Goal: Task Accomplishment & Management: Manage account settings

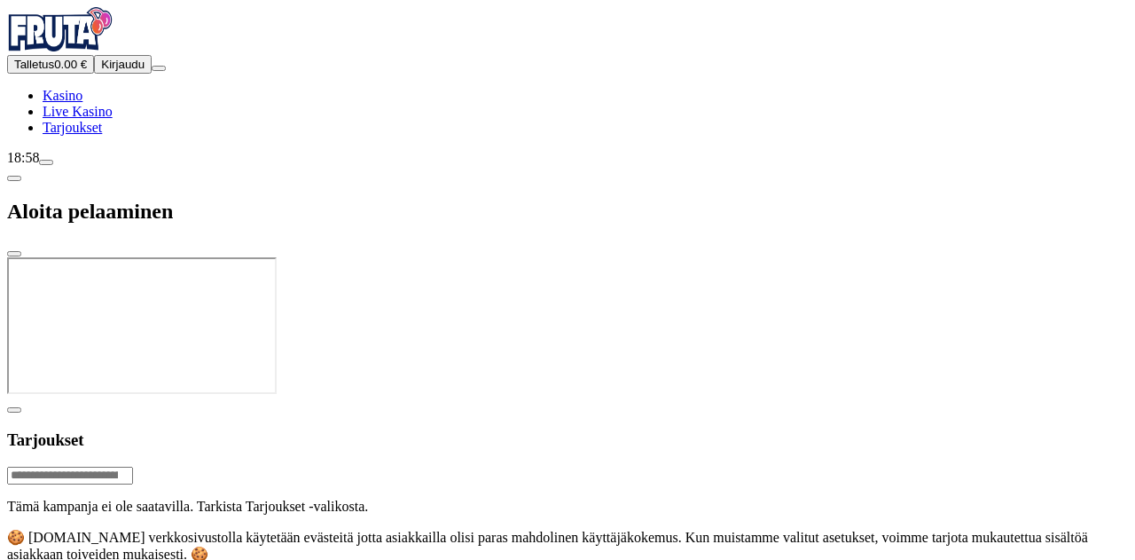
click at [119, 71] on span "Kirjaudu" at bounding box center [122, 64] width 43 height 13
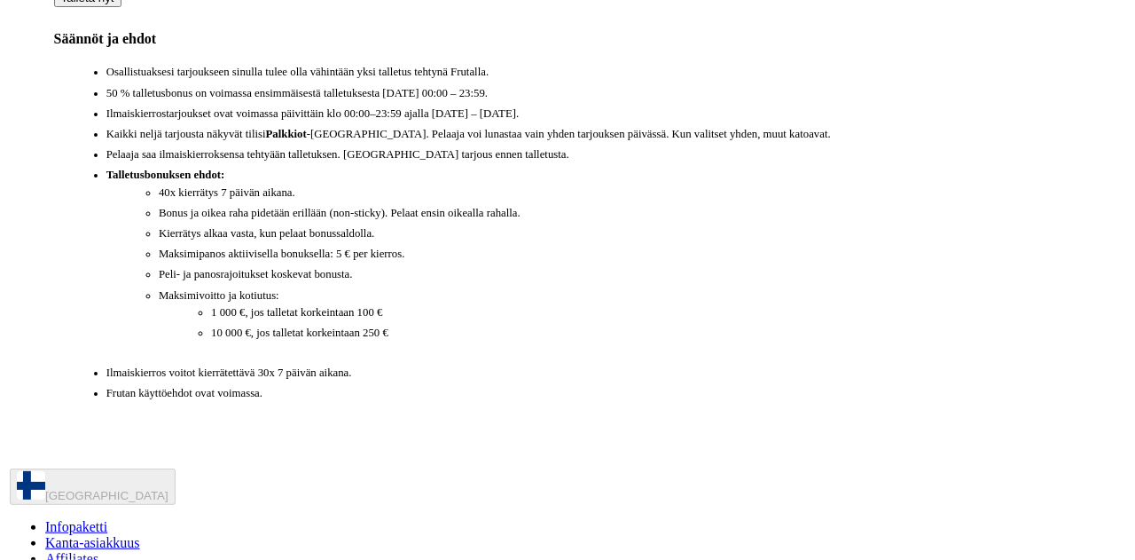
scroll to position [1440, 0]
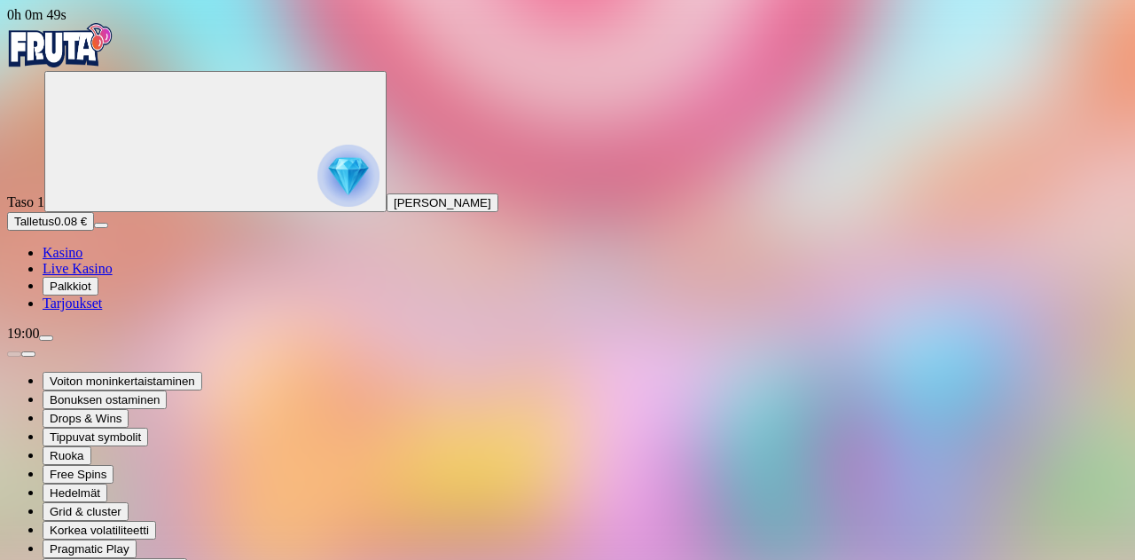
click at [99, 310] on span "Tarjoukset" at bounding box center [72, 302] width 59 height 15
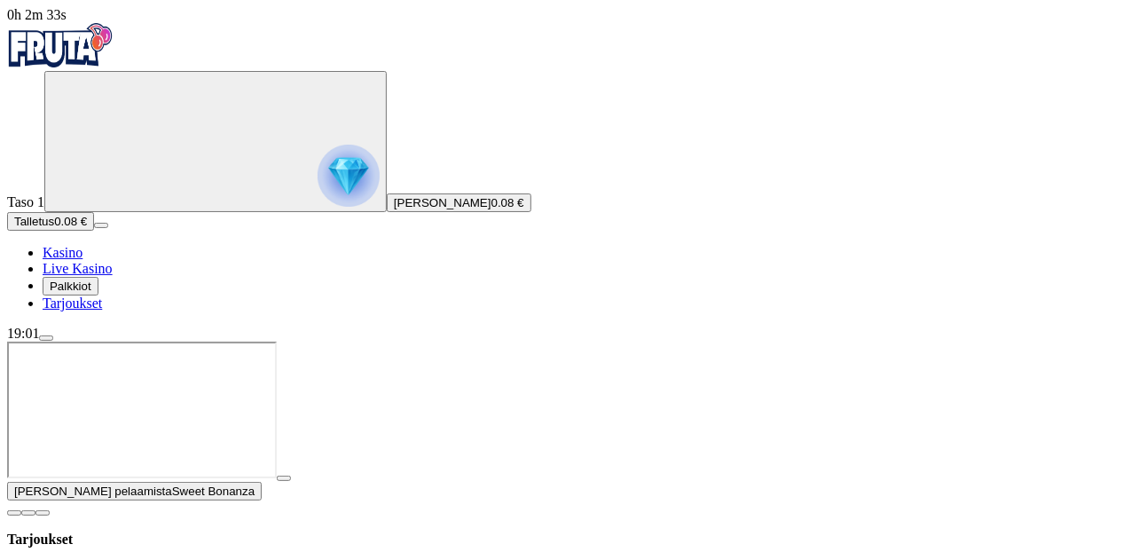
click at [21, 510] on button "button" at bounding box center [14, 512] width 14 height 5
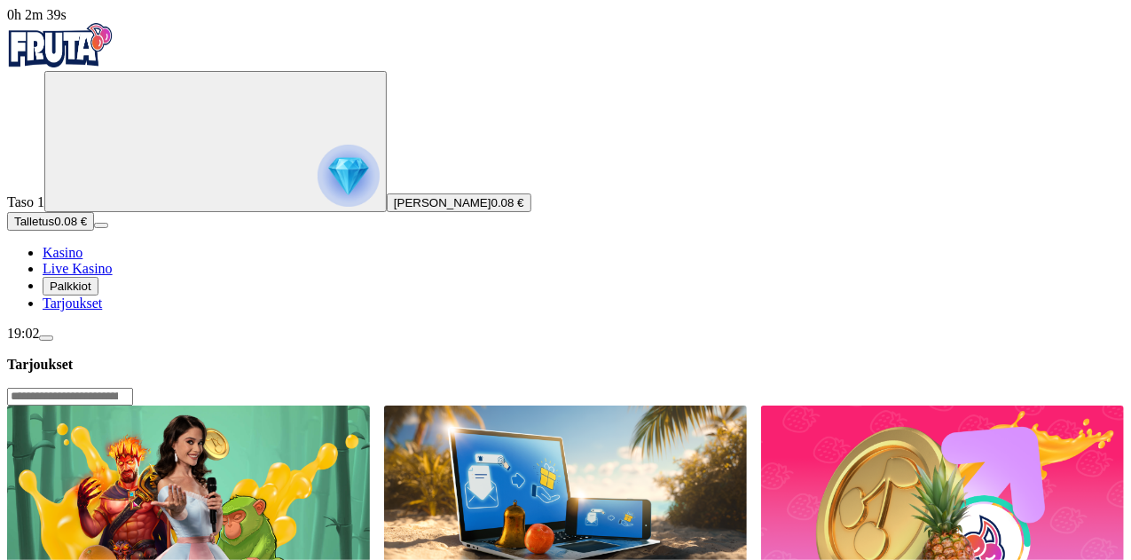
click at [91, 293] on span "Palkkiot" at bounding box center [71, 285] width 42 height 13
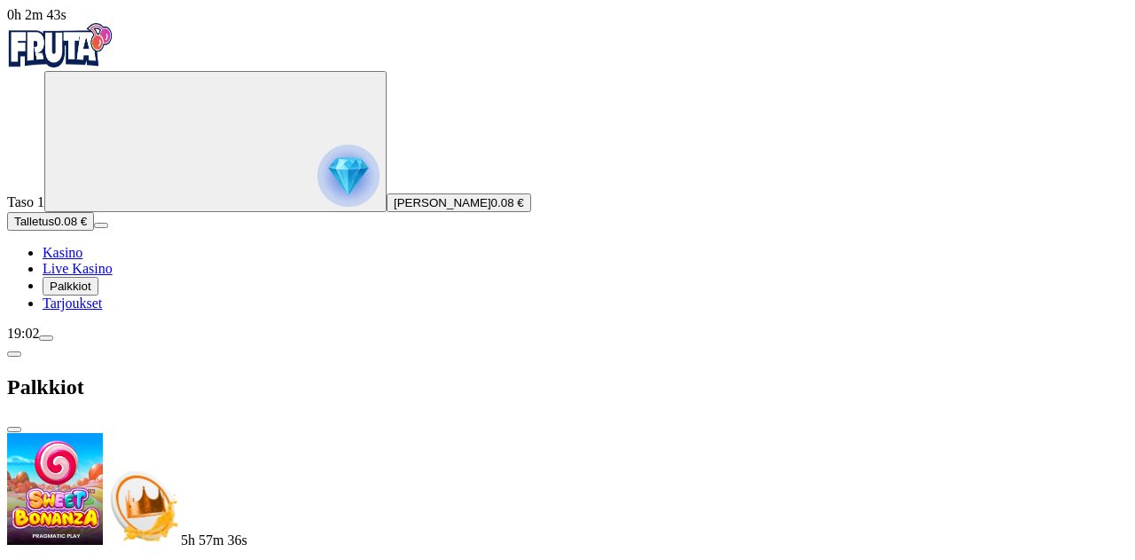
scroll to position [367, 0]
click at [46, 338] on span "menu icon" at bounding box center [46, 338] width 0 height 0
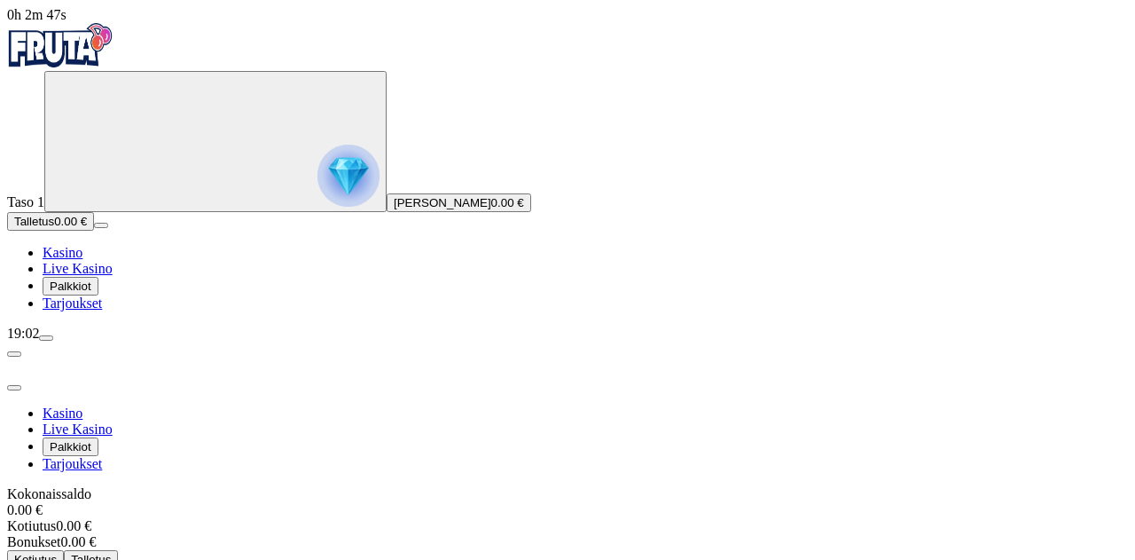
scroll to position [39, 0]
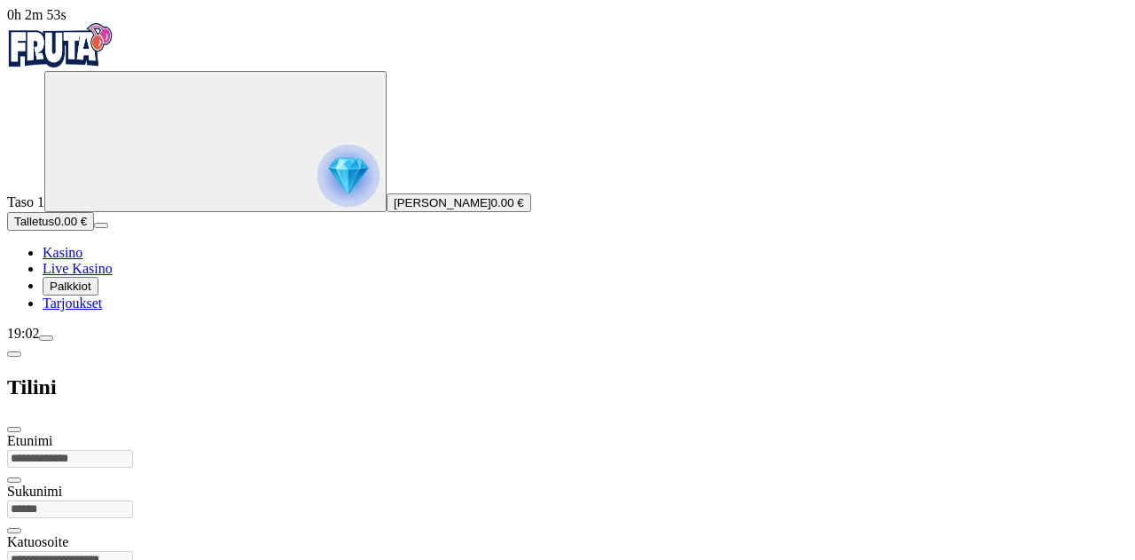
scroll to position [12, 0]
click at [394, 209] on span "[PERSON_NAME]" at bounding box center [443, 202] width 98 height 13
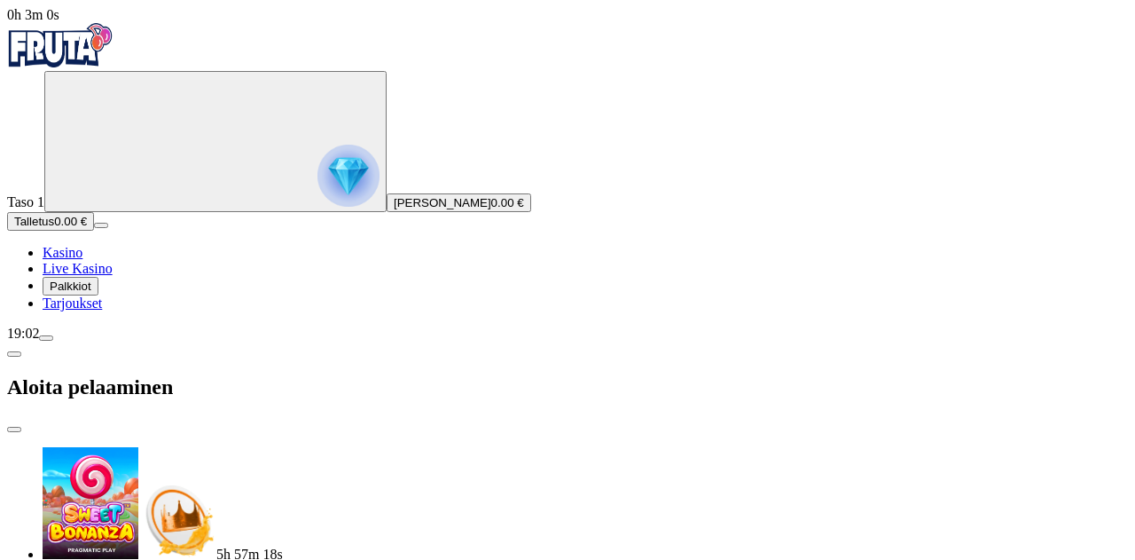
click at [14, 429] on span "close icon" at bounding box center [14, 429] width 0 height 0
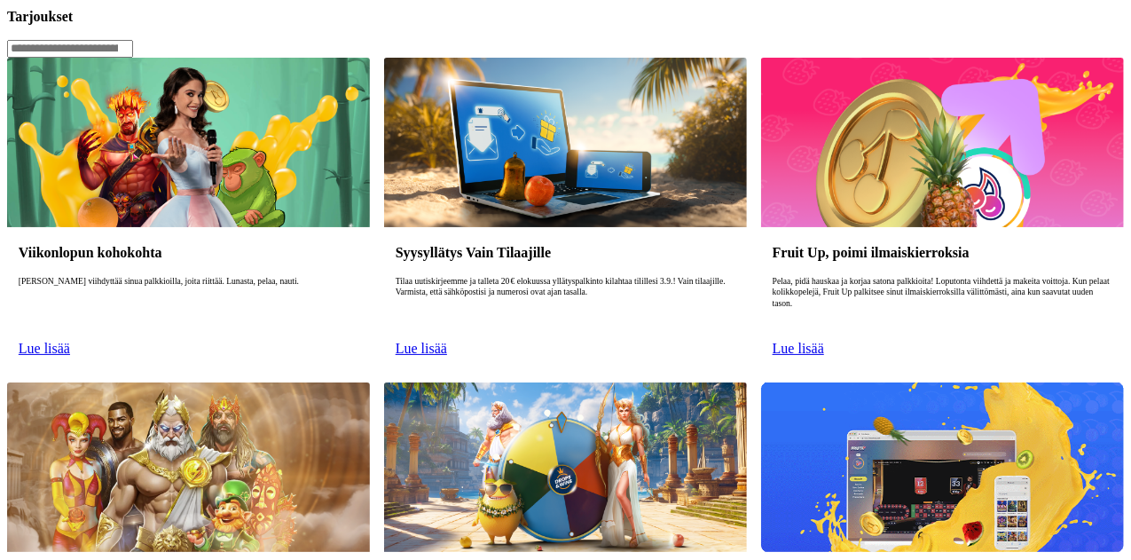
scroll to position [349, 0]
